Goal: Information Seeking & Learning: Learn about a topic

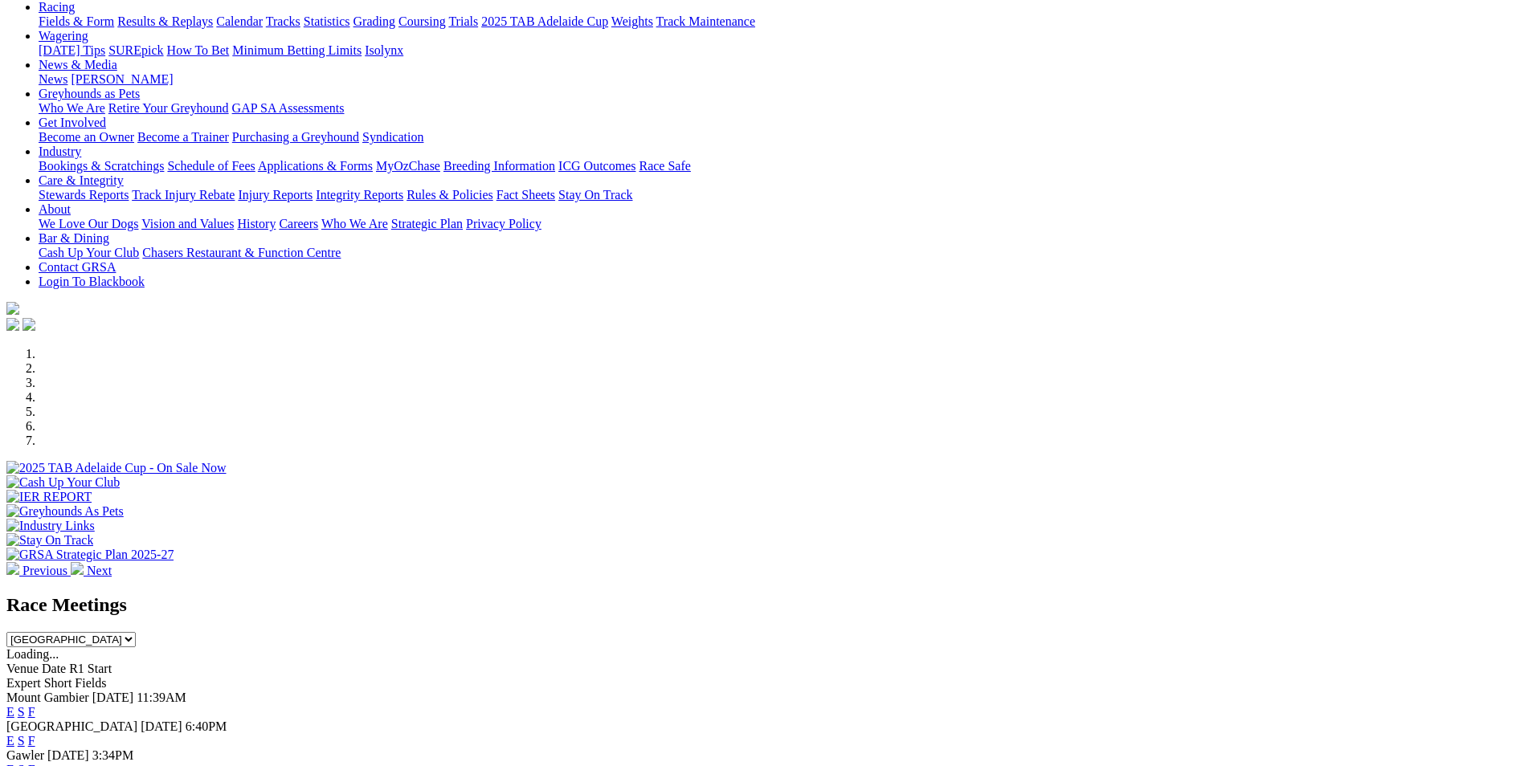
scroll to position [562, 0]
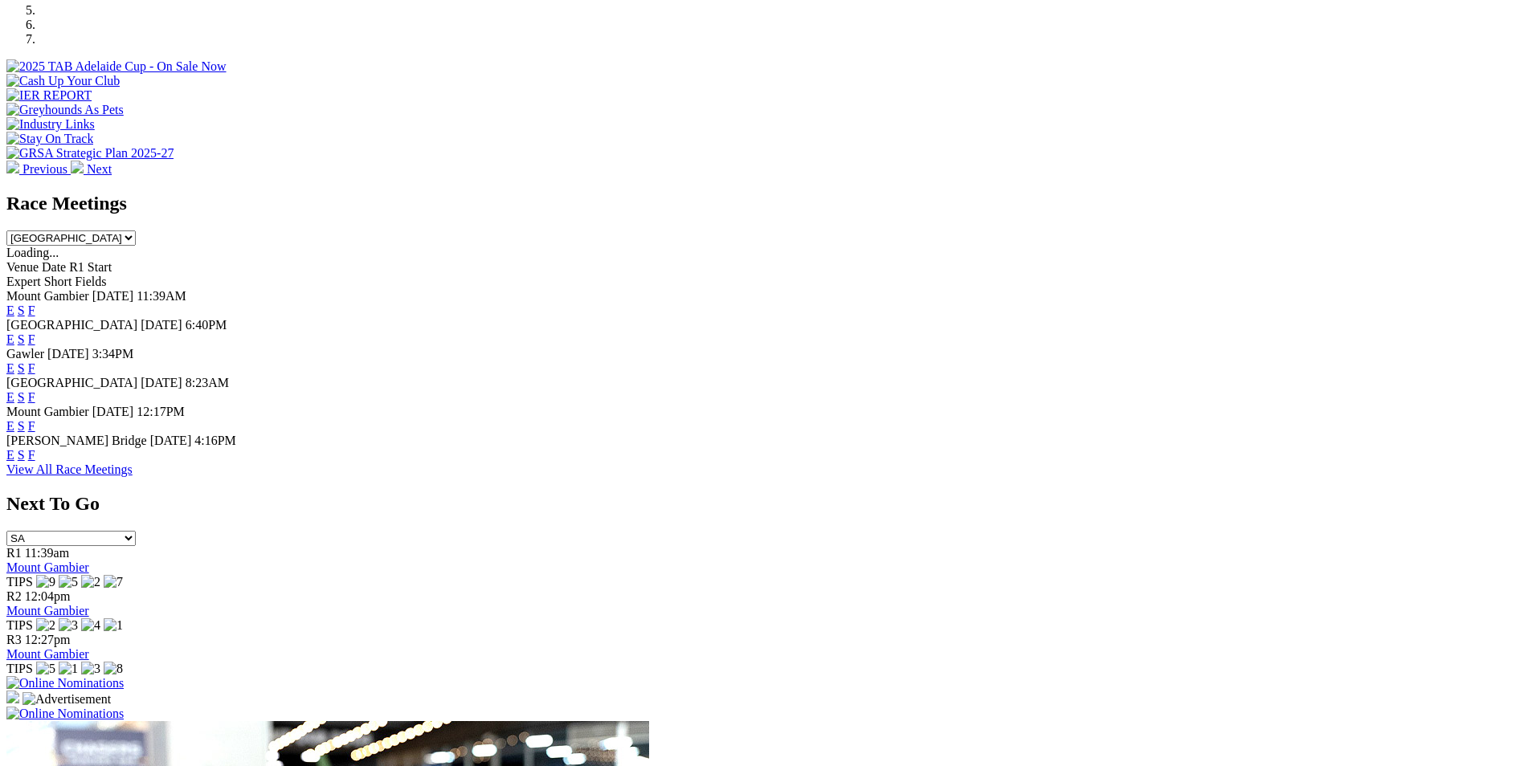
click at [133, 476] on link "View All Race Meetings" at bounding box center [69, 470] width 126 height 14
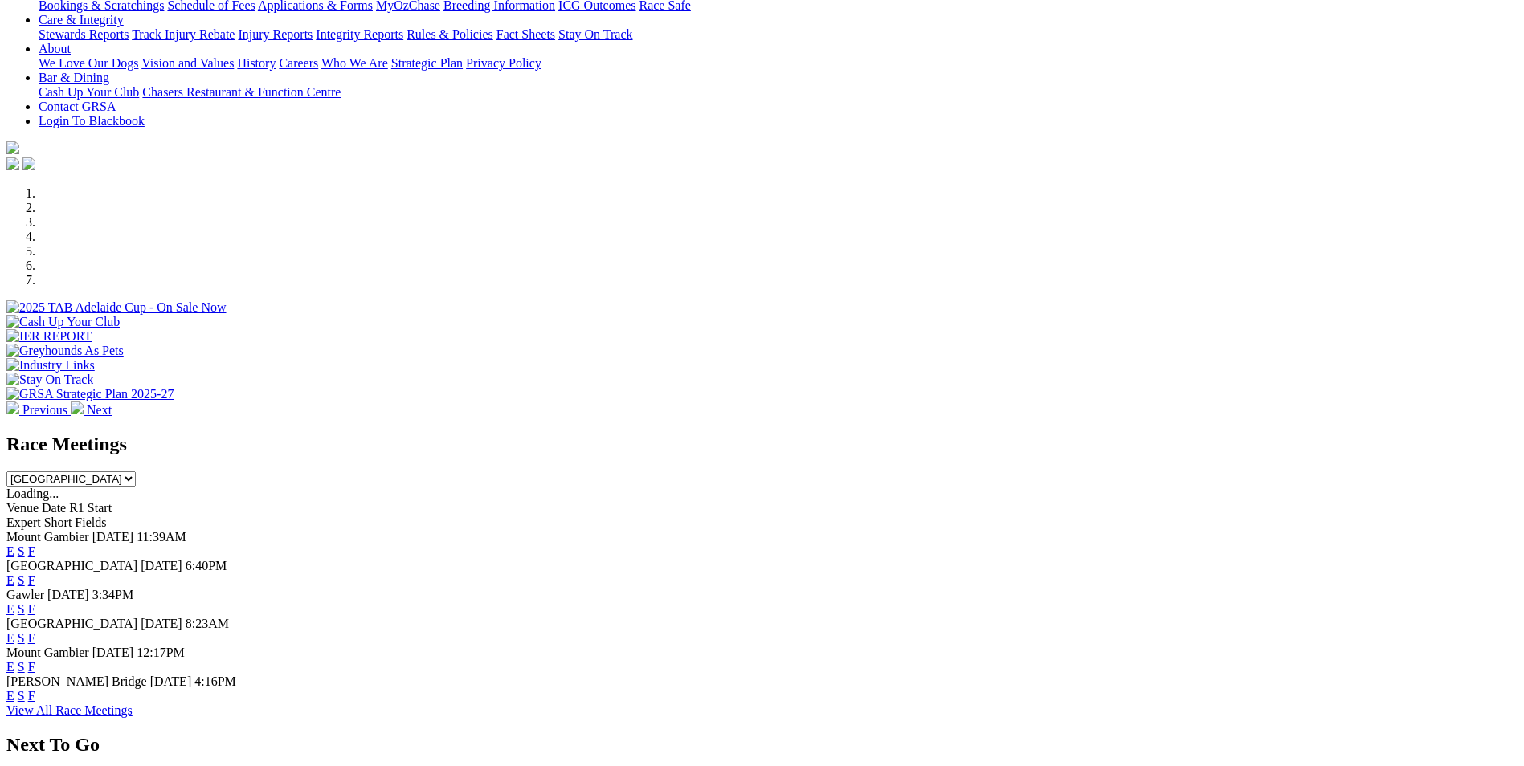
scroll to position [80, 0]
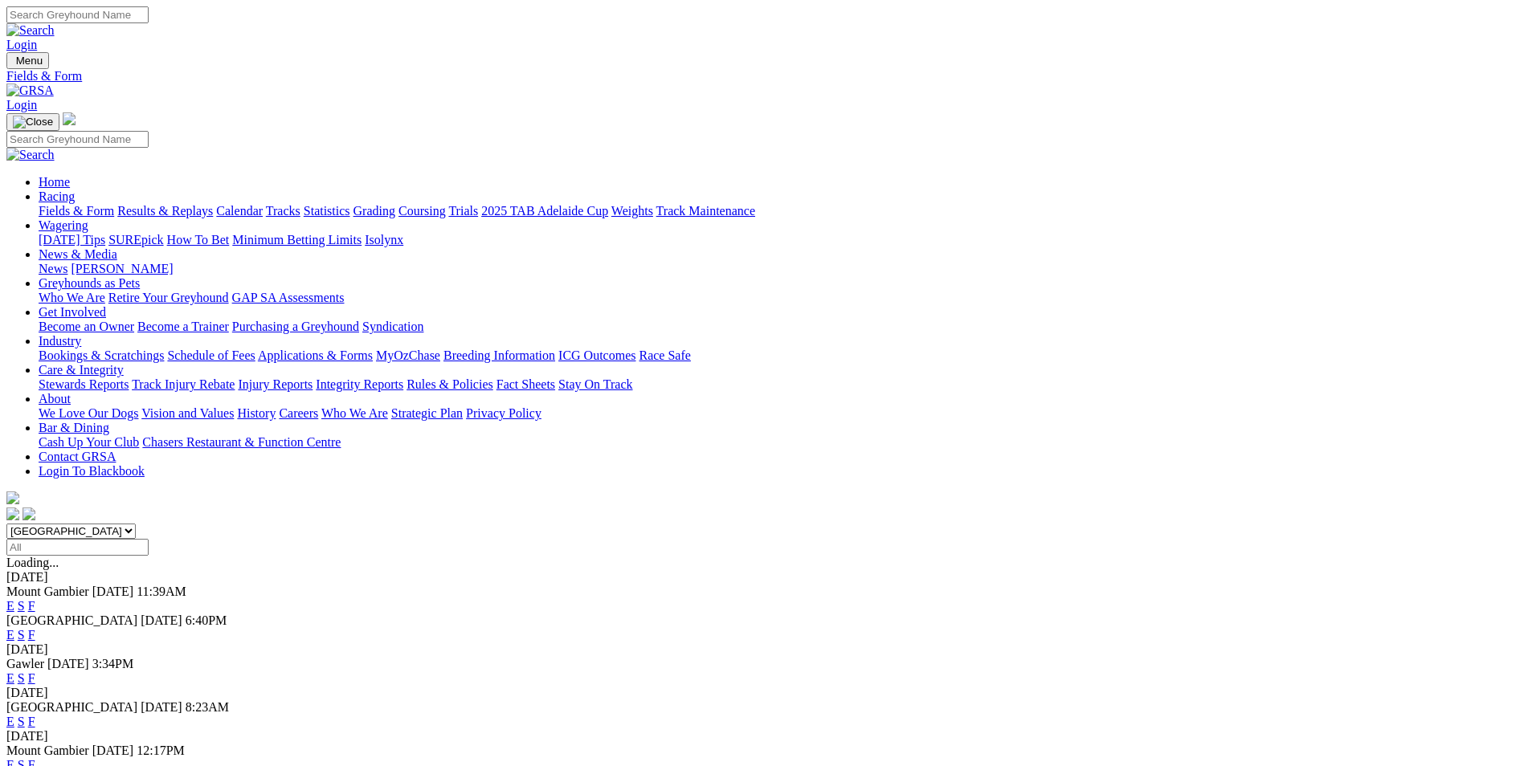
click at [213, 204] on link "Results & Replays" at bounding box center [165, 211] width 96 height 14
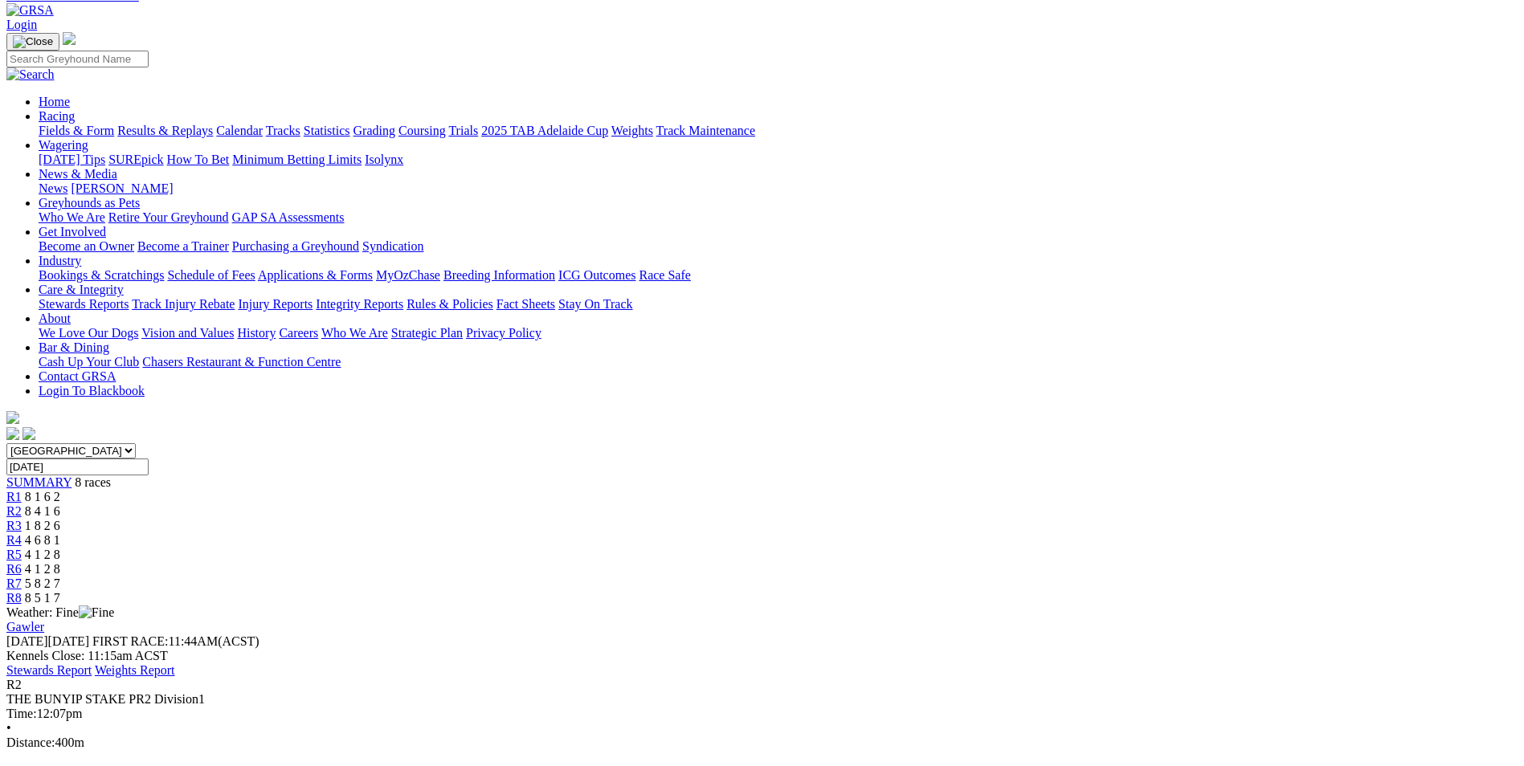
scroll to position [161, 0]
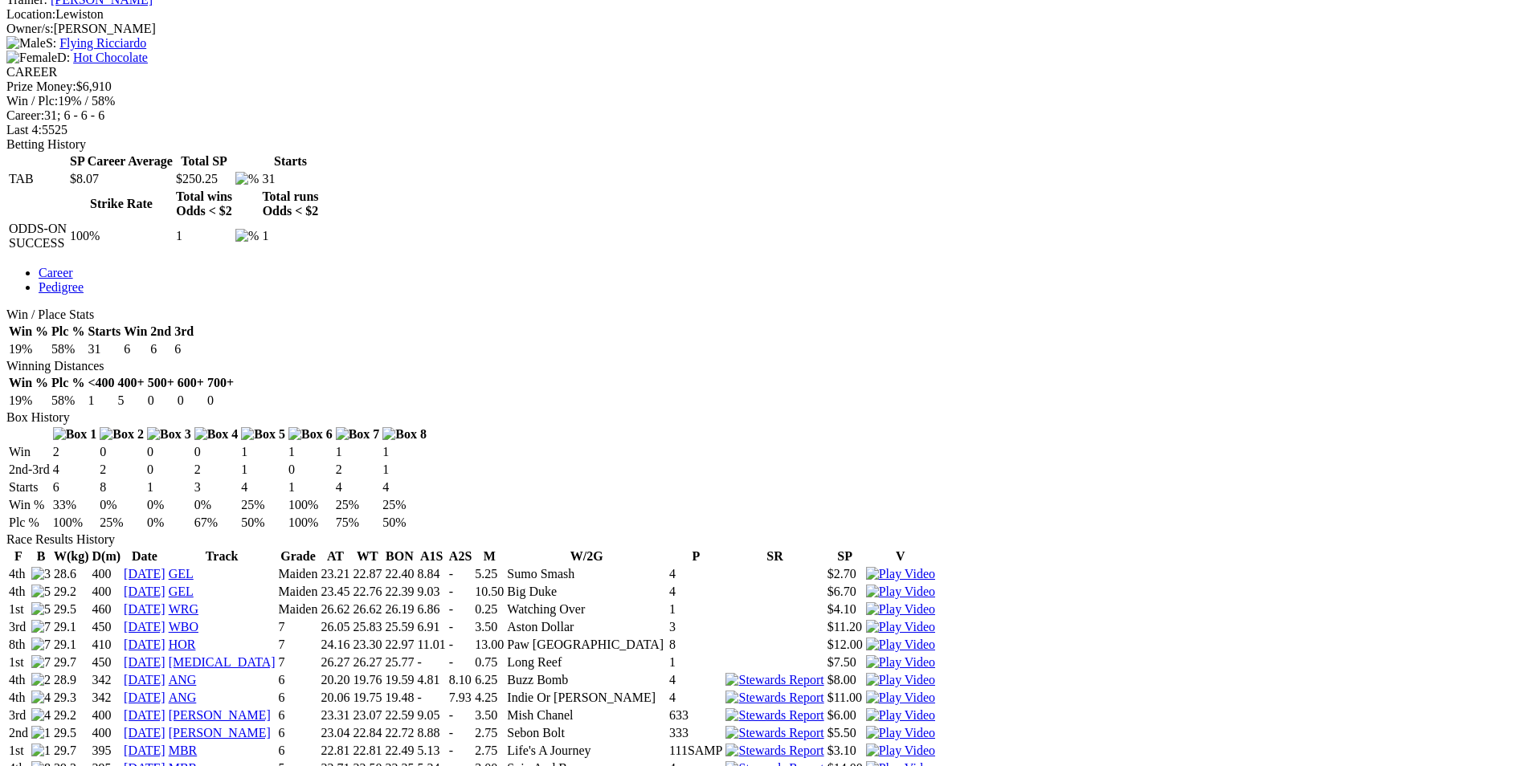
scroll to position [964, 0]
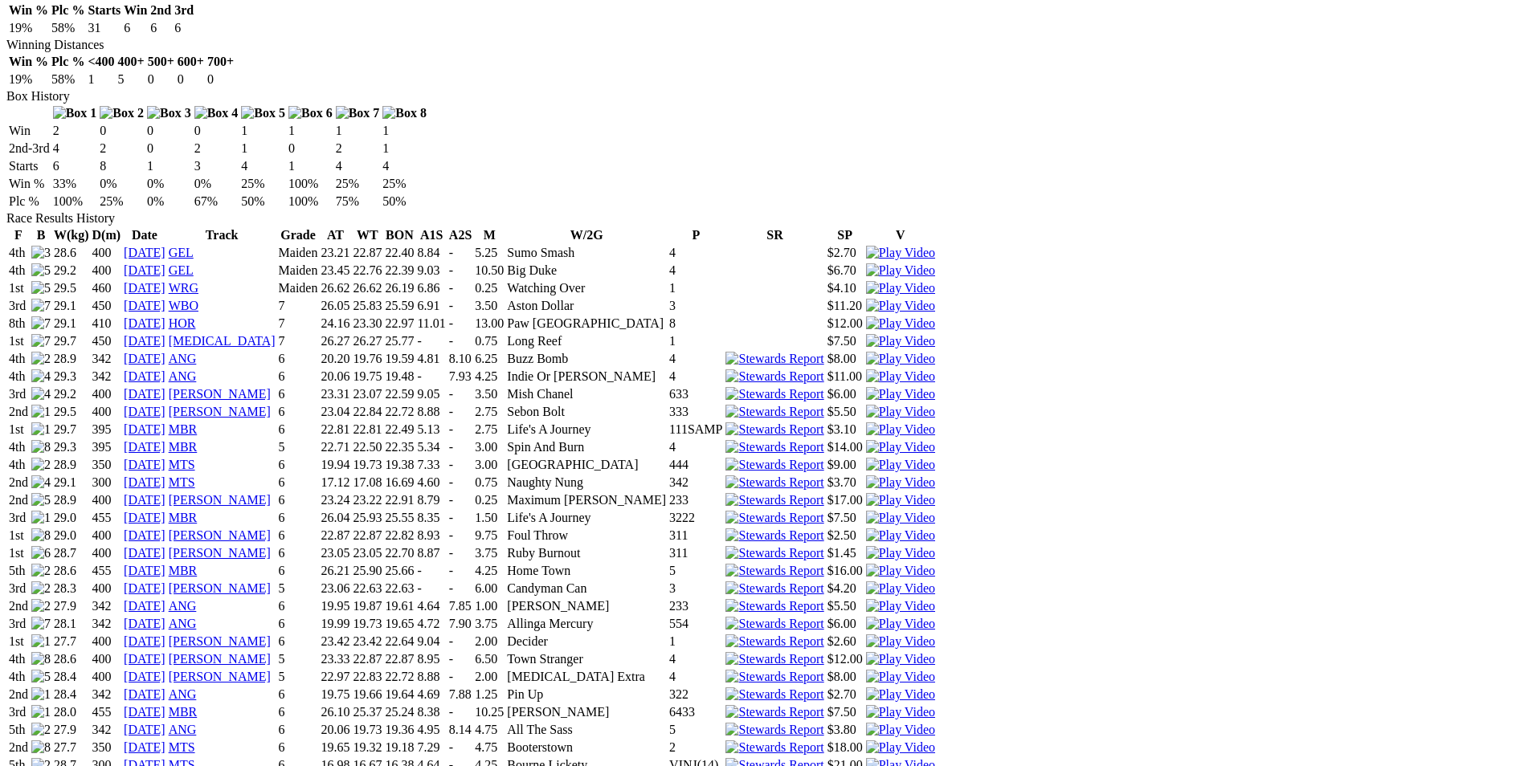
click at [195, 758] on link "MTS" at bounding box center [182, 765] width 27 height 14
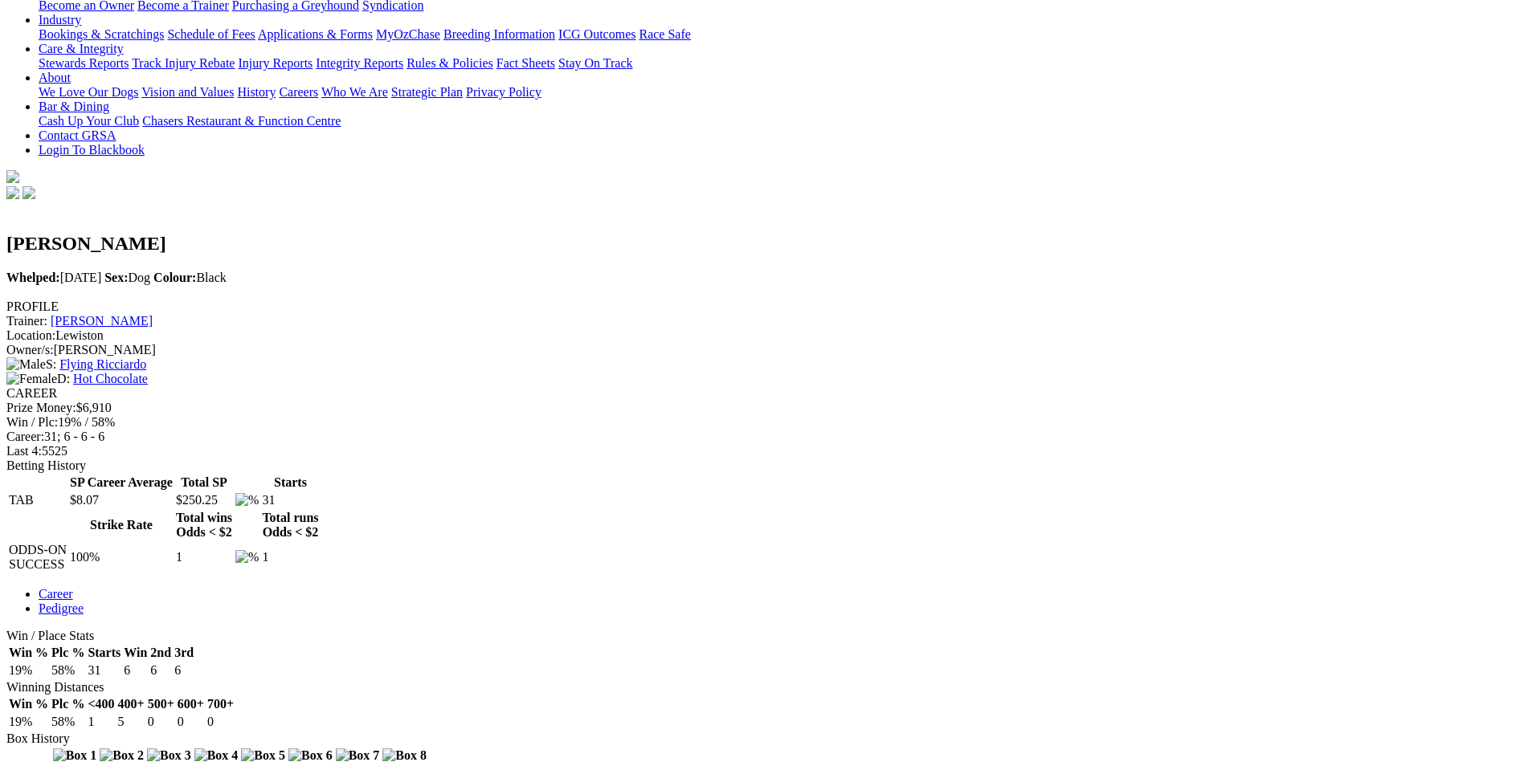
scroll to position [0, 0]
